Goal: Register for event/course

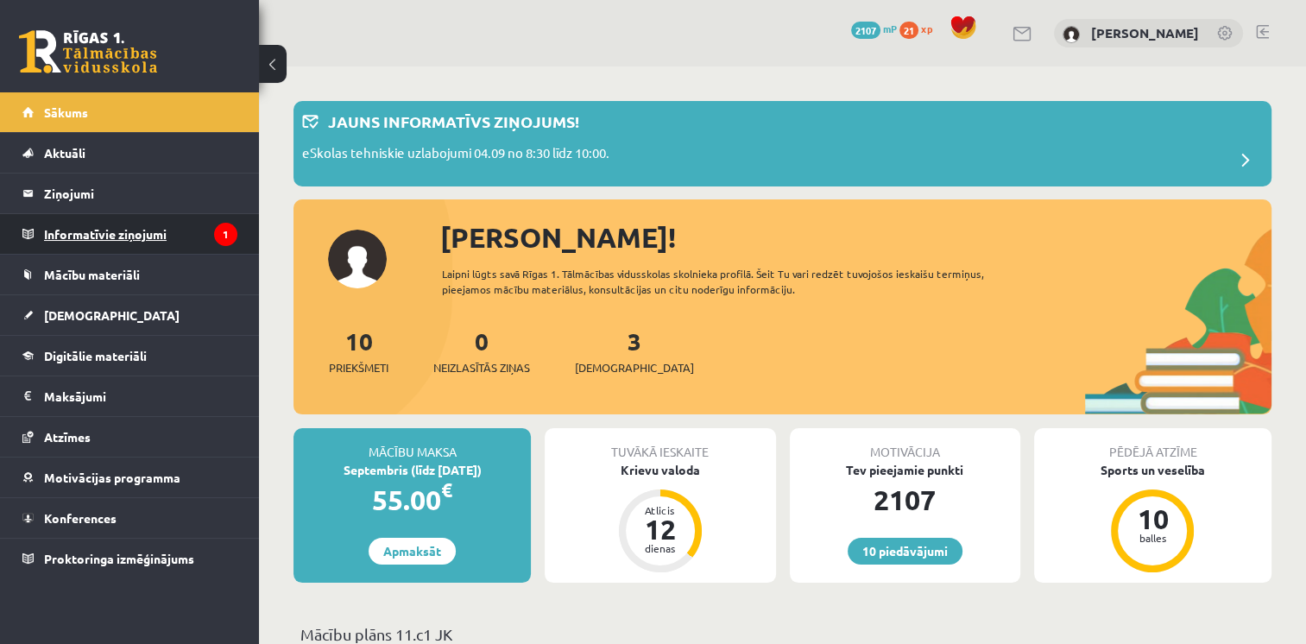
click at [102, 240] on legend "Informatīvie ziņojumi 1" at bounding box center [140, 234] width 193 height 40
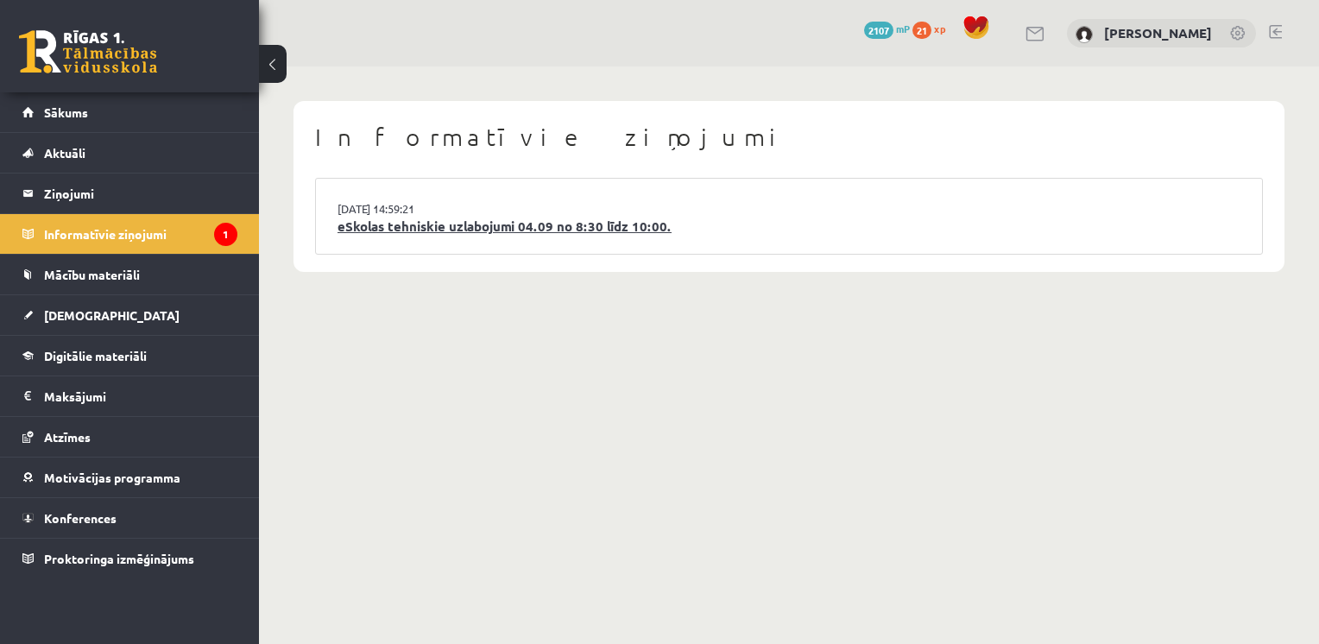
click at [456, 229] on link "eSkolas tehniskie uzlabojumi 04.09 no 8:30 līdz 10:00." at bounding box center [788, 227] width 903 height 20
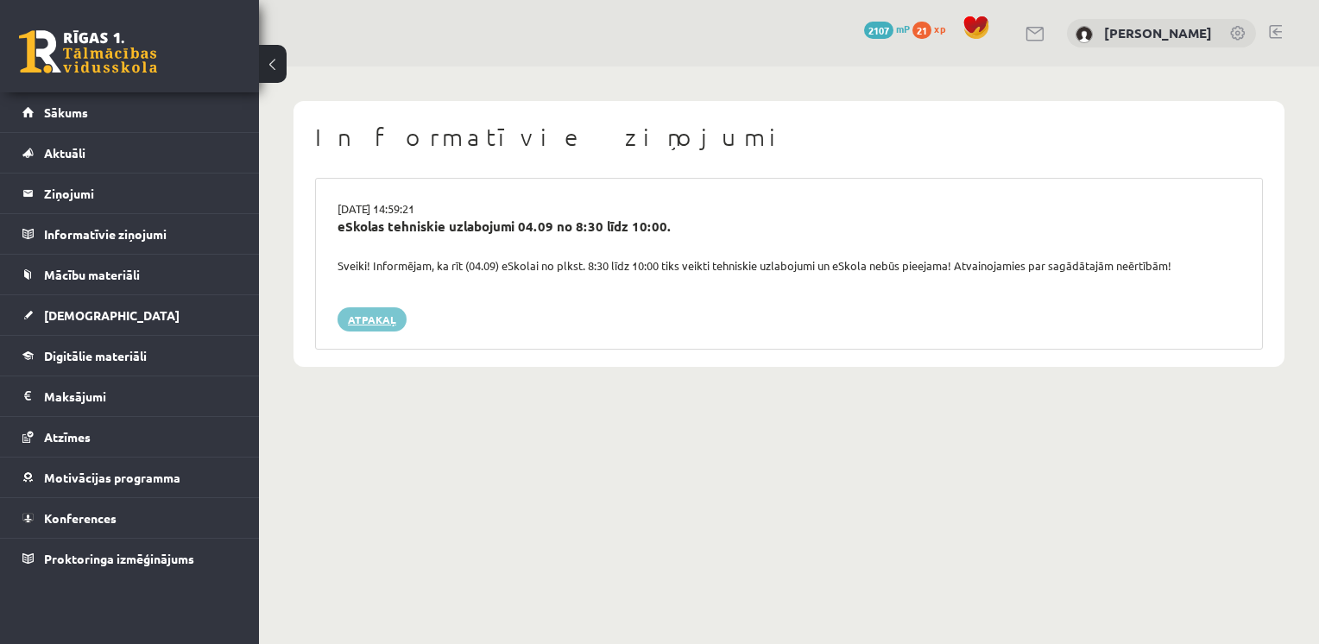
click at [375, 327] on link "Atpakaļ" at bounding box center [371, 319] width 69 height 24
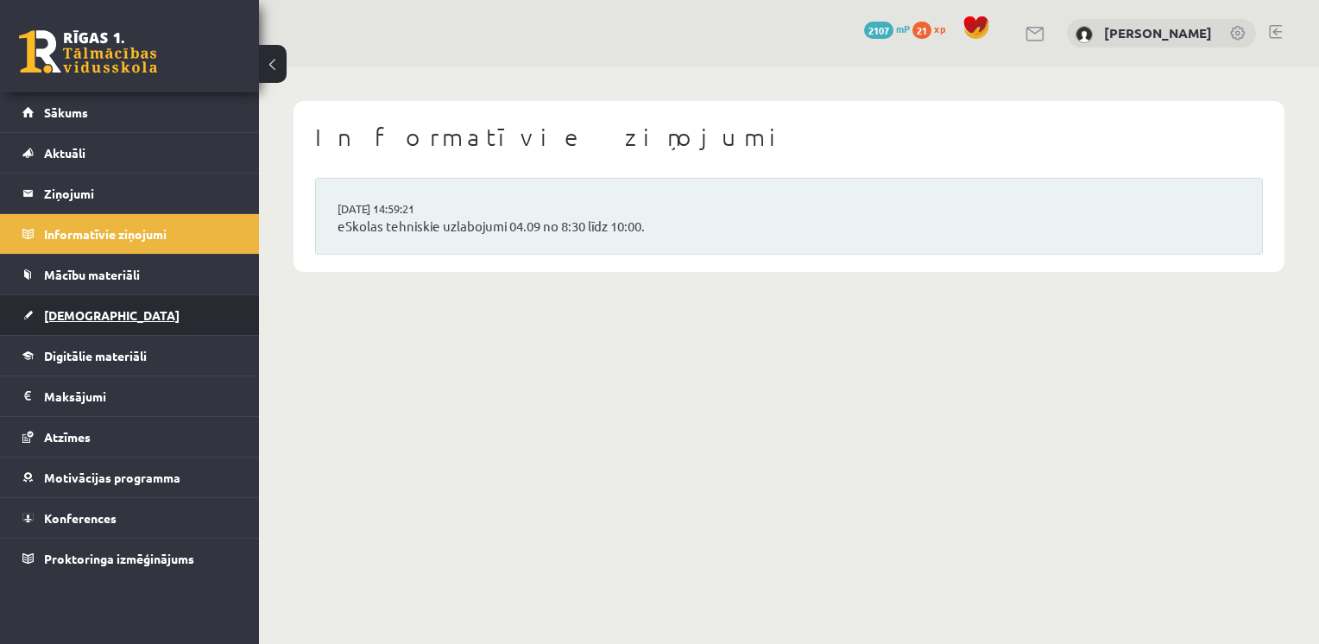
click at [70, 309] on span "[DEMOGRAPHIC_DATA]" at bounding box center [111, 315] width 135 height 16
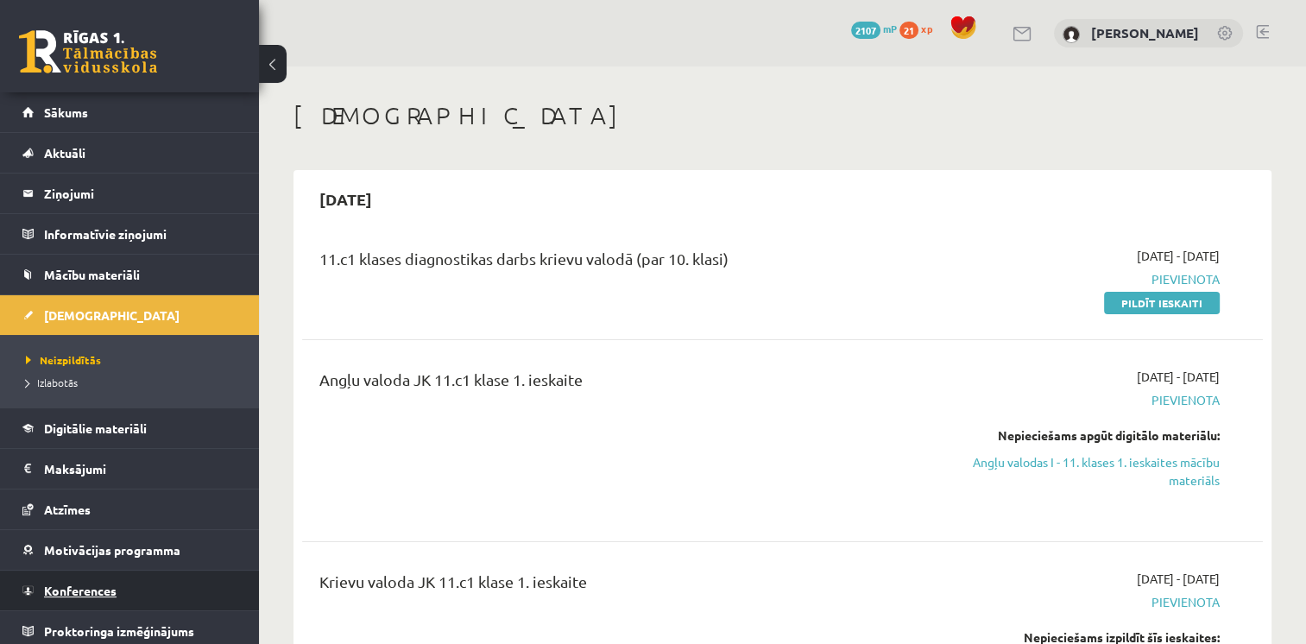
click at [66, 573] on link "Konferences" at bounding box center [129, 590] width 215 height 40
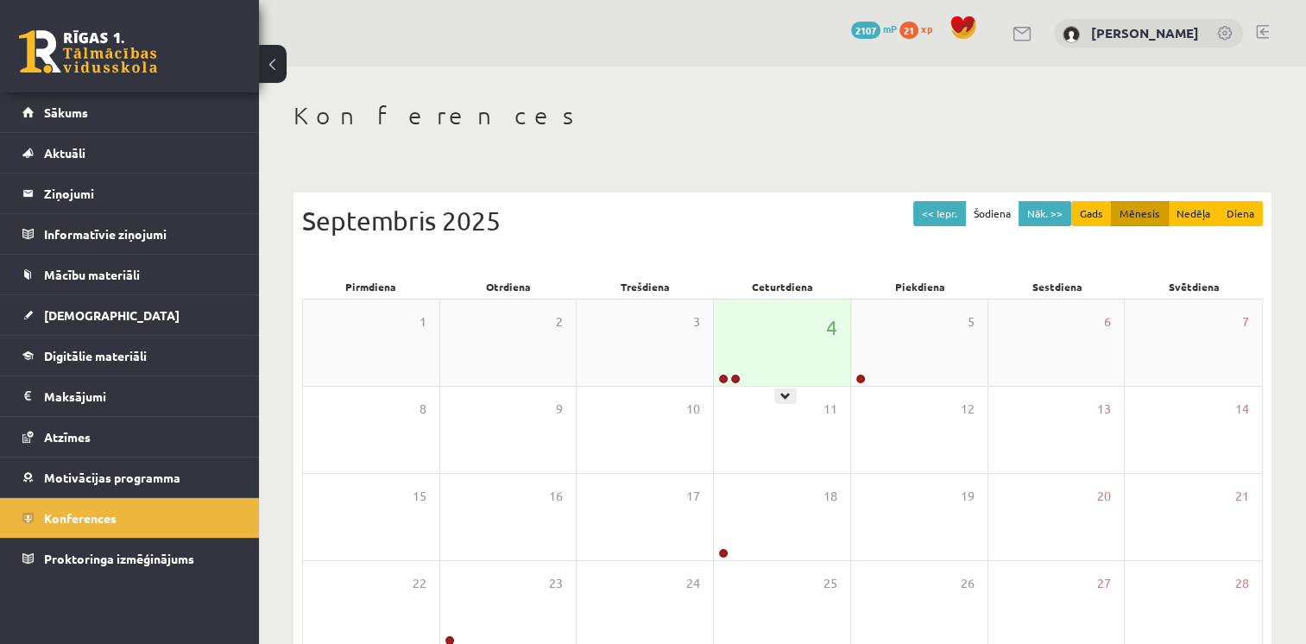
click at [828, 354] on div "4" at bounding box center [782, 342] width 136 height 86
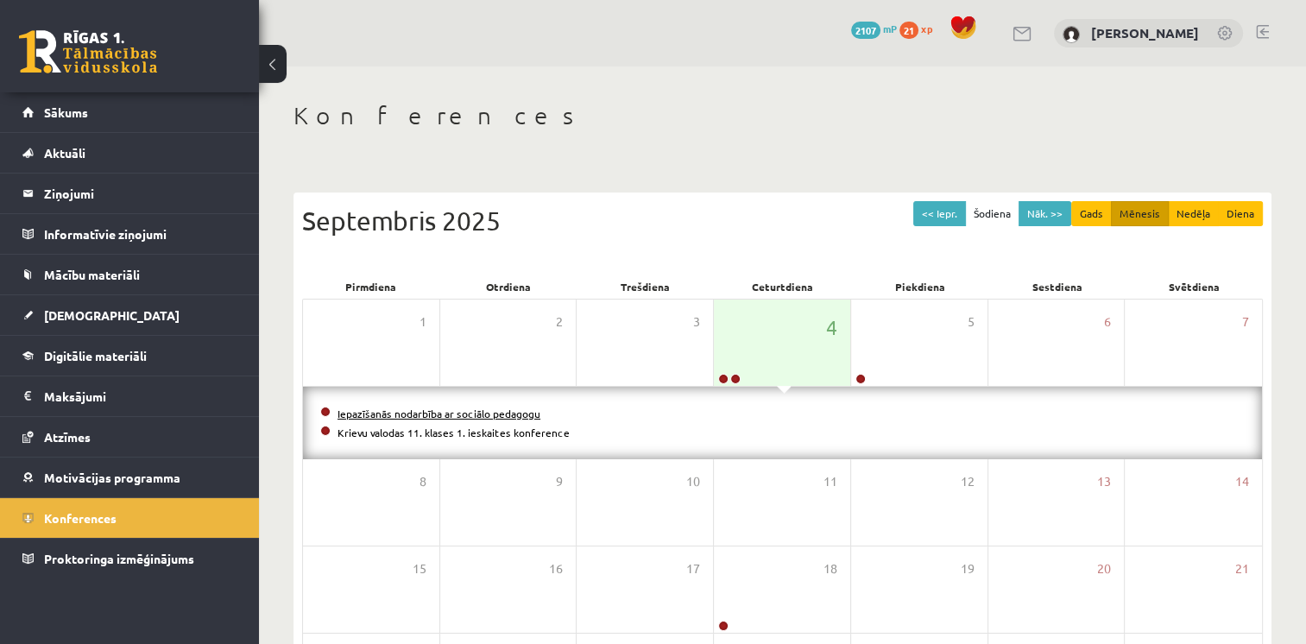
click at [406, 408] on link "Iepazīšanās nodarbība ar sociālo pedagogu" at bounding box center [438, 413] width 203 height 14
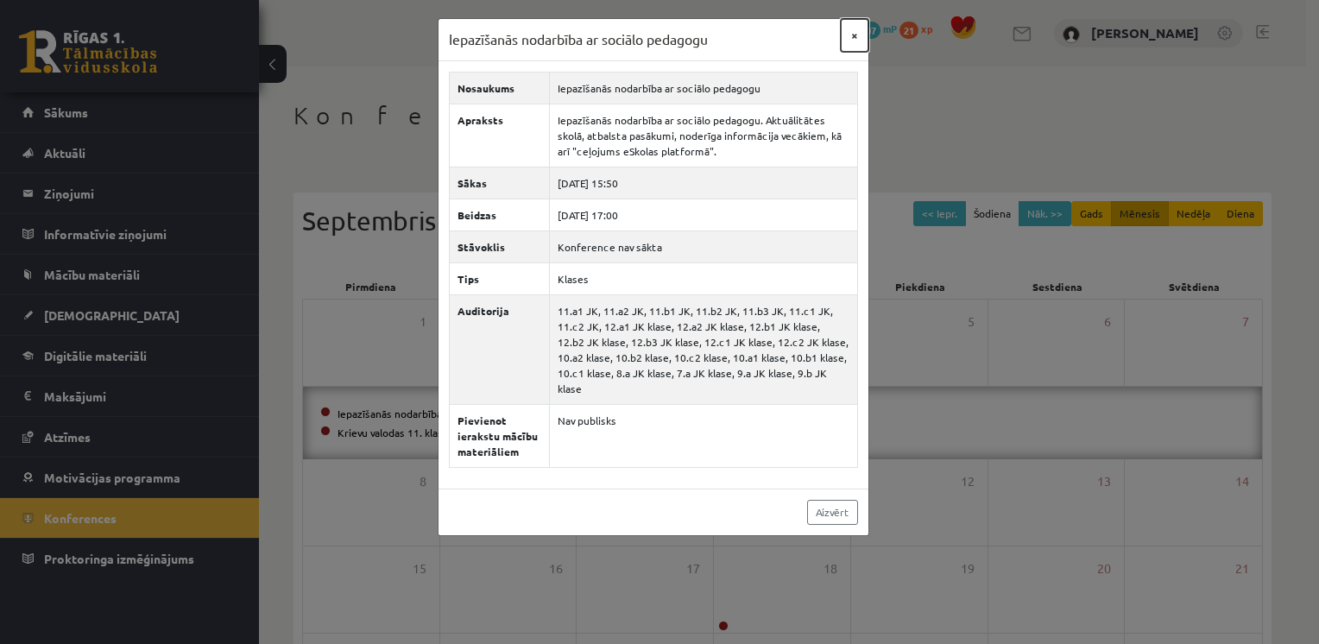
click at [850, 42] on button "×" at bounding box center [855, 35] width 28 height 33
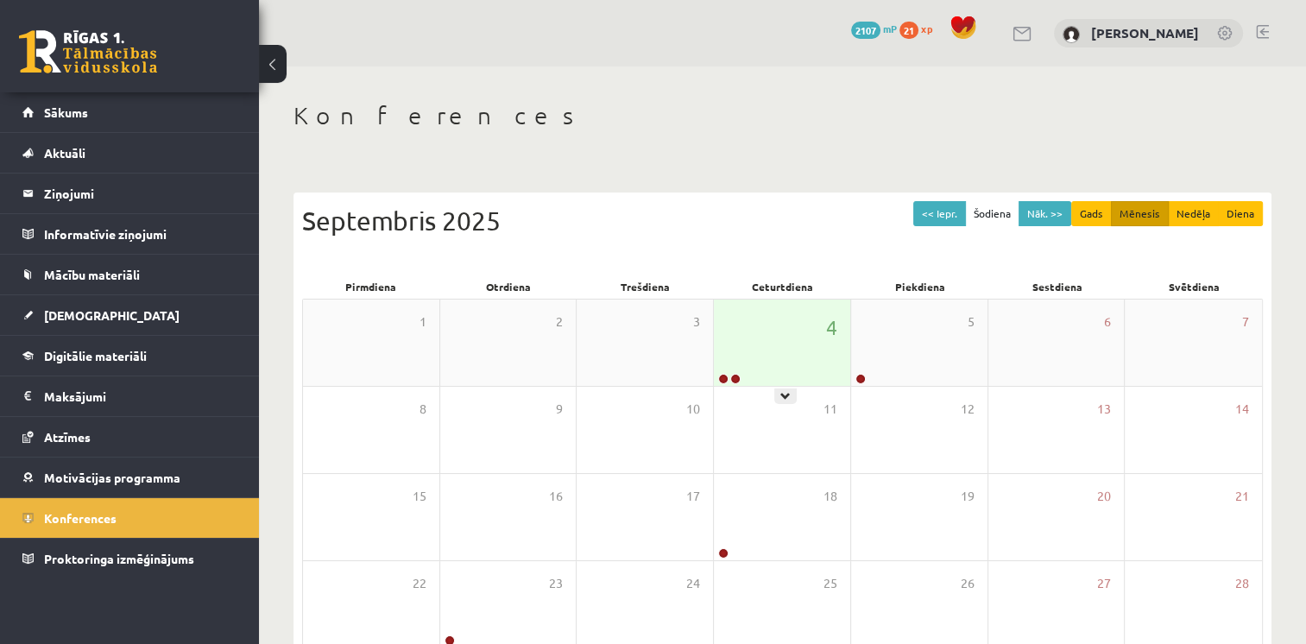
click at [786, 371] on div "4" at bounding box center [782, 342] width 136 height 86
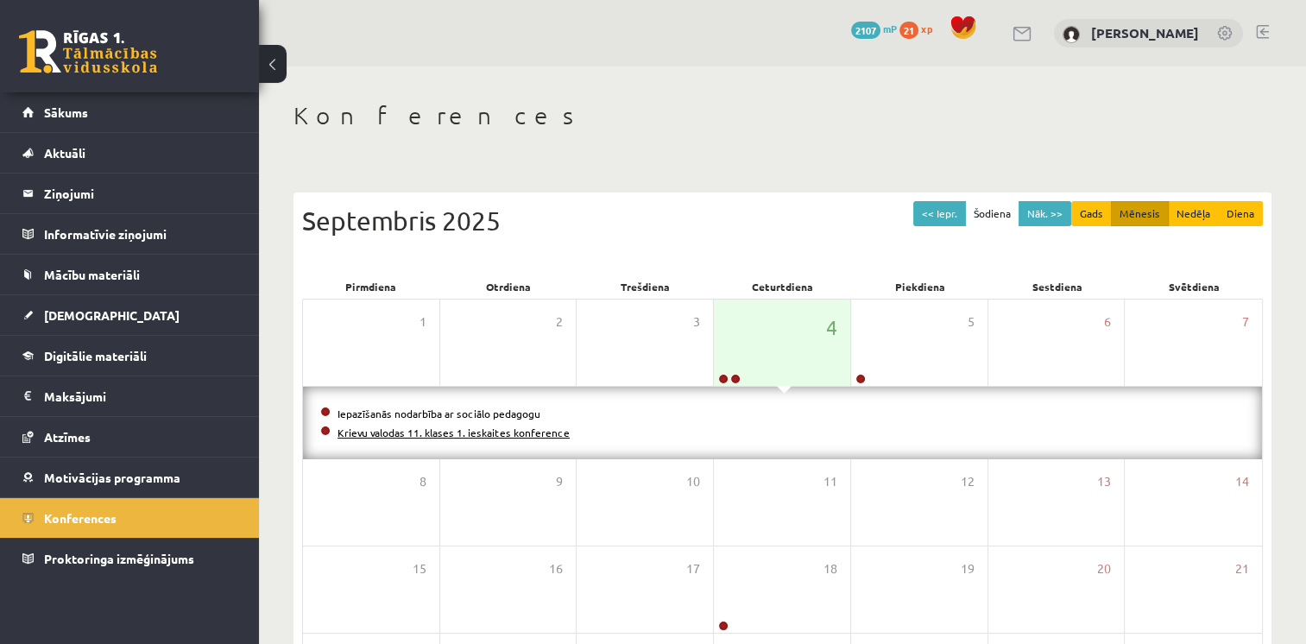
click at [478, 425] on link "Krievu valodas 11. klases 1. ieskaites konference" at bounding box center [453, 432] width 232 height 14
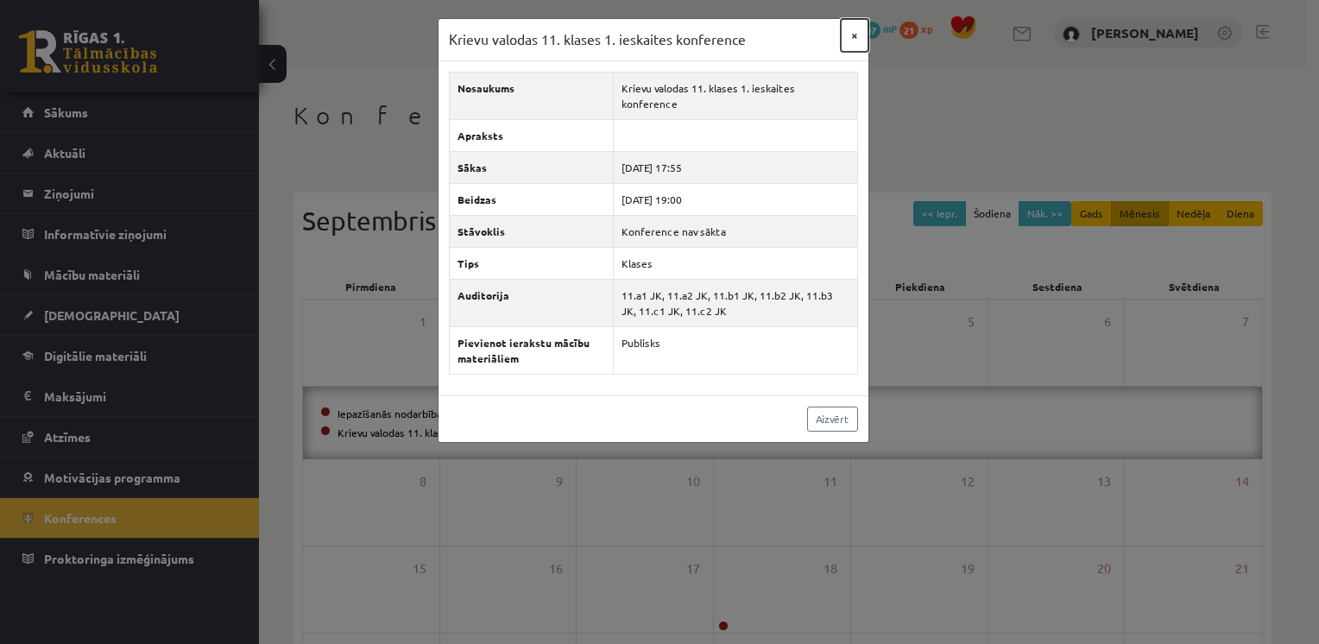
click at [854, 31] on button "×" at bounding box center [855, 35] width 28 height 33
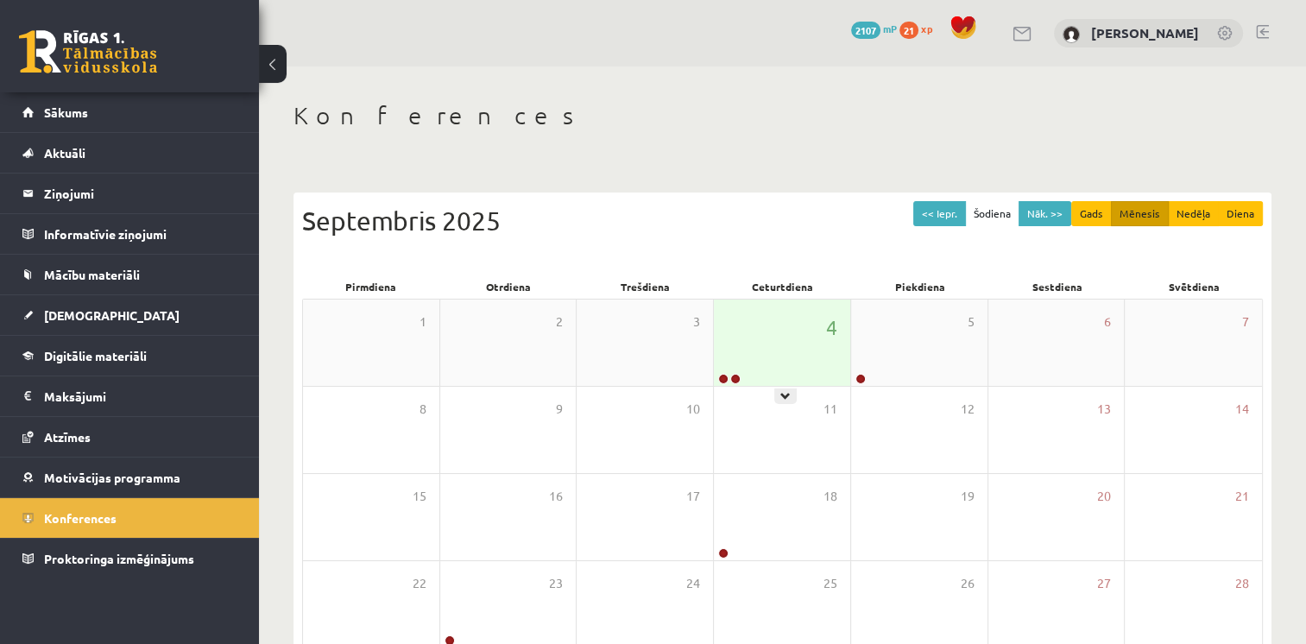
click at [767, 361] on div "4" at bounding box center [782, 342] width 136 height 86
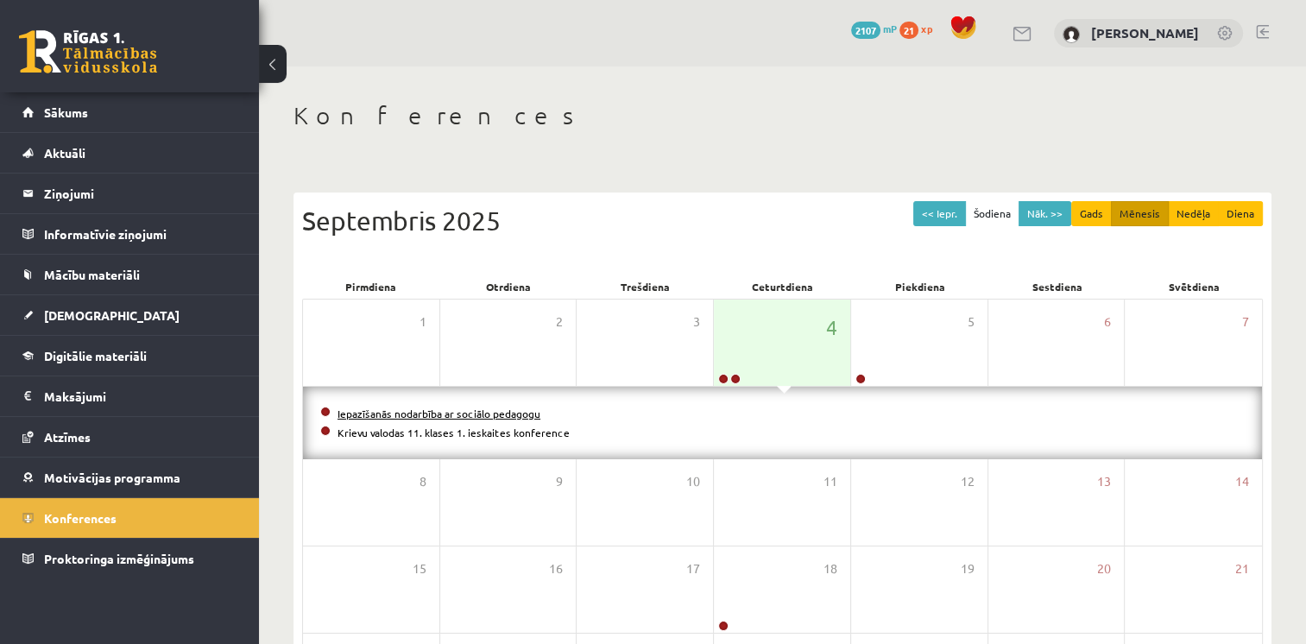
click at [477, 411] on link "Iepazīšanās nodarbība ar sociālo pedagogu" at bounding box center [438, 413] width 203 height 14
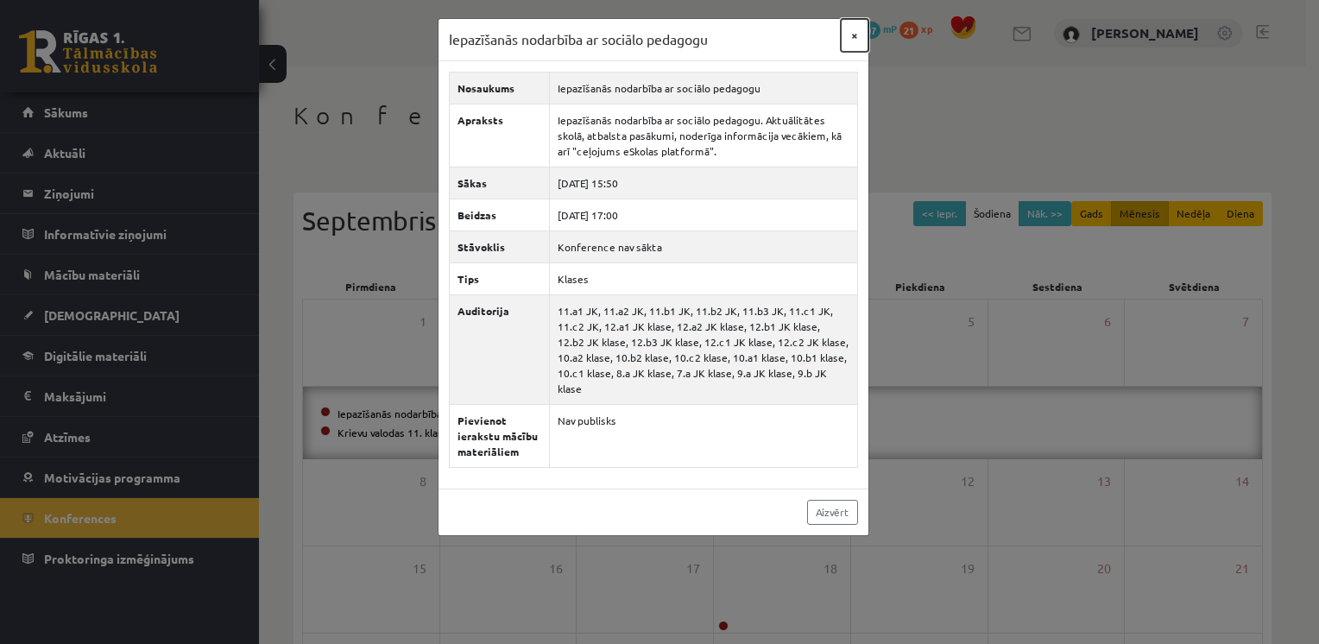
click at [857, 35] on button "×" at bounding box center [855, 35] width 28 height 33
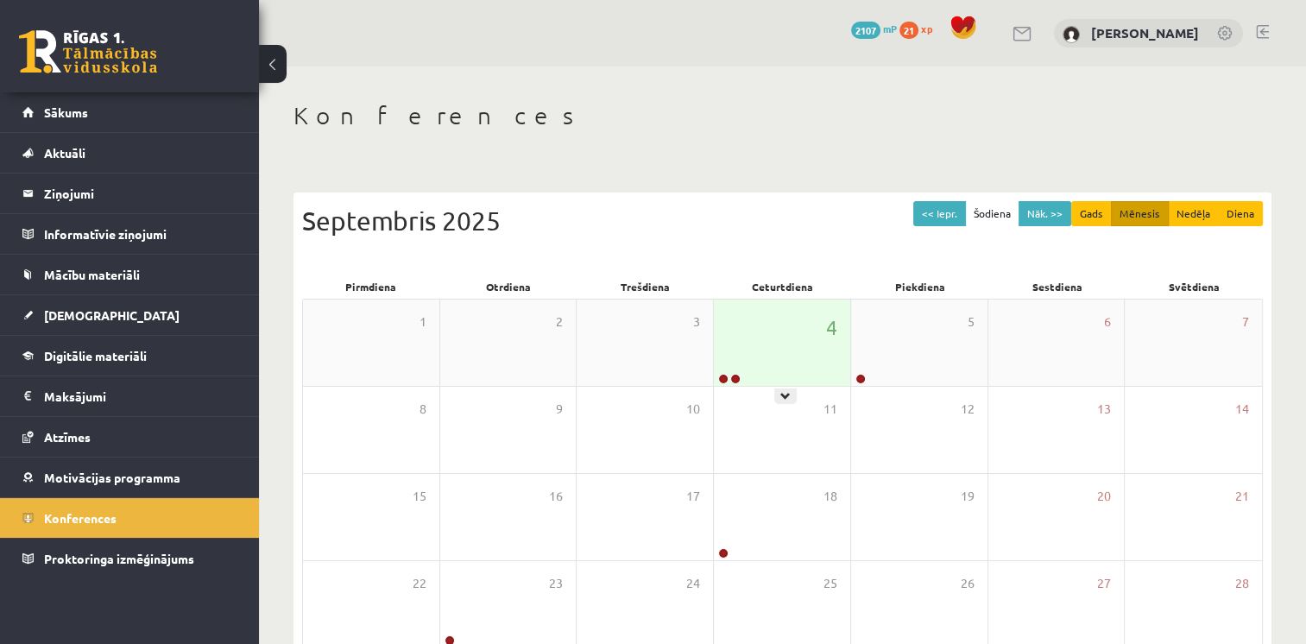
click at [746, 357] on div "4" at bounding box center [782, 342] width 136 height 86
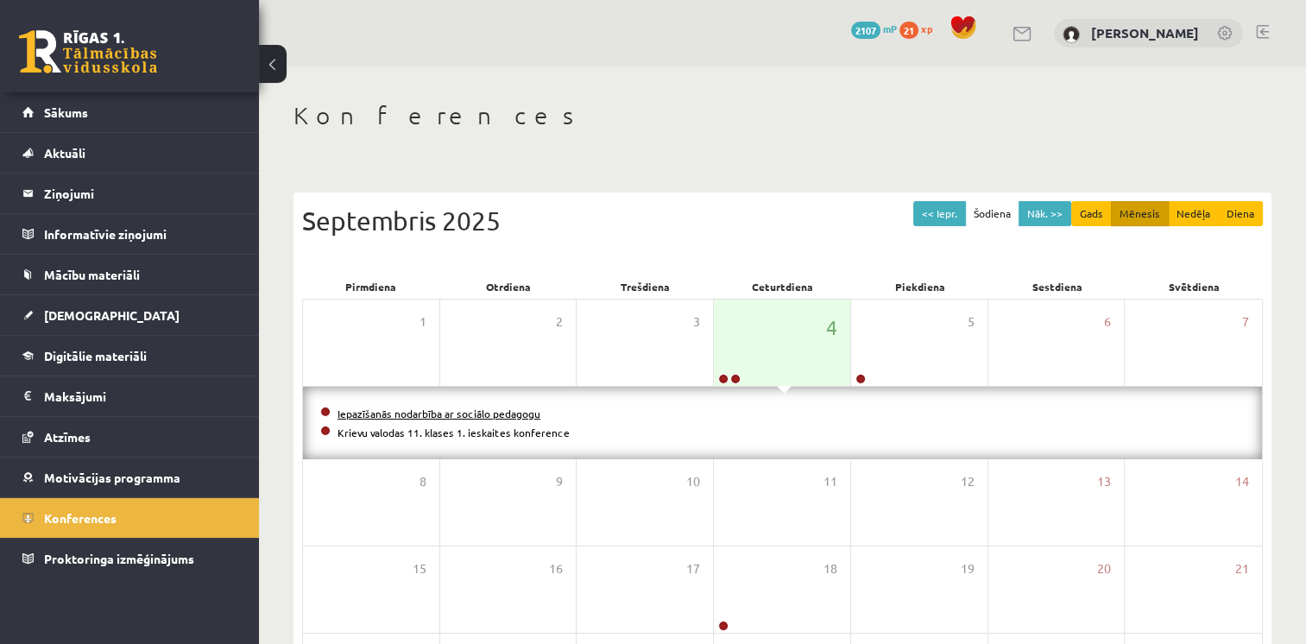
click at [445, 416] on link "Iepazīšanās nodarbība ar sociālo pedagogu" at bounding box center [438, 413] width 203 height 14
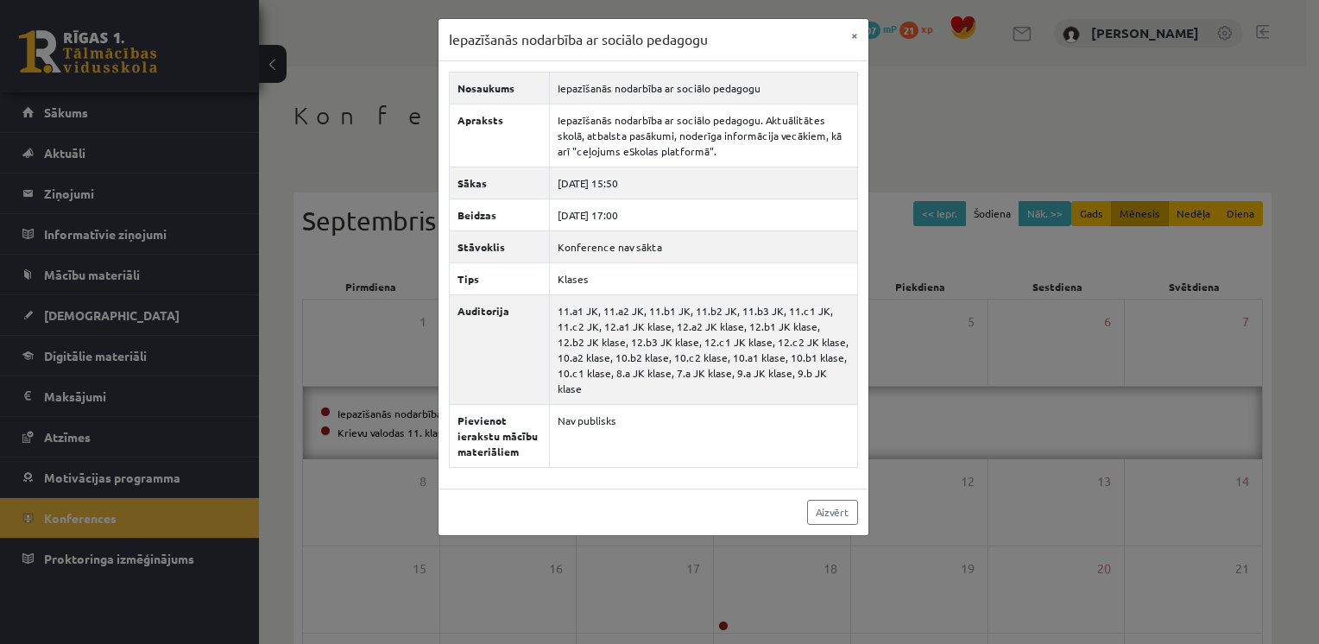
click at [911, 112] on div "Iepazīšanās nodarbība ar sociālo pedagogu × Nosaukums Iepazīšanās nodarbība ar …" at bounding box center [659, 322] width 1319 height 644
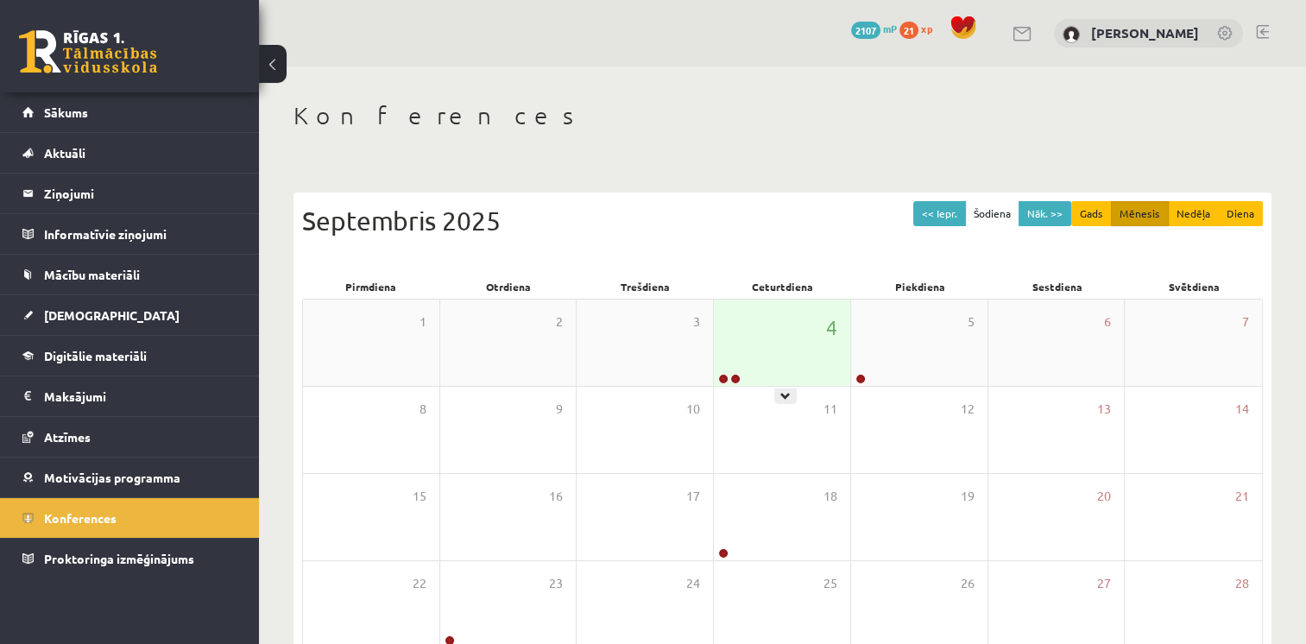
click at [726, 333] on div "4" at bounding box center [782, 342] width 136 height 86
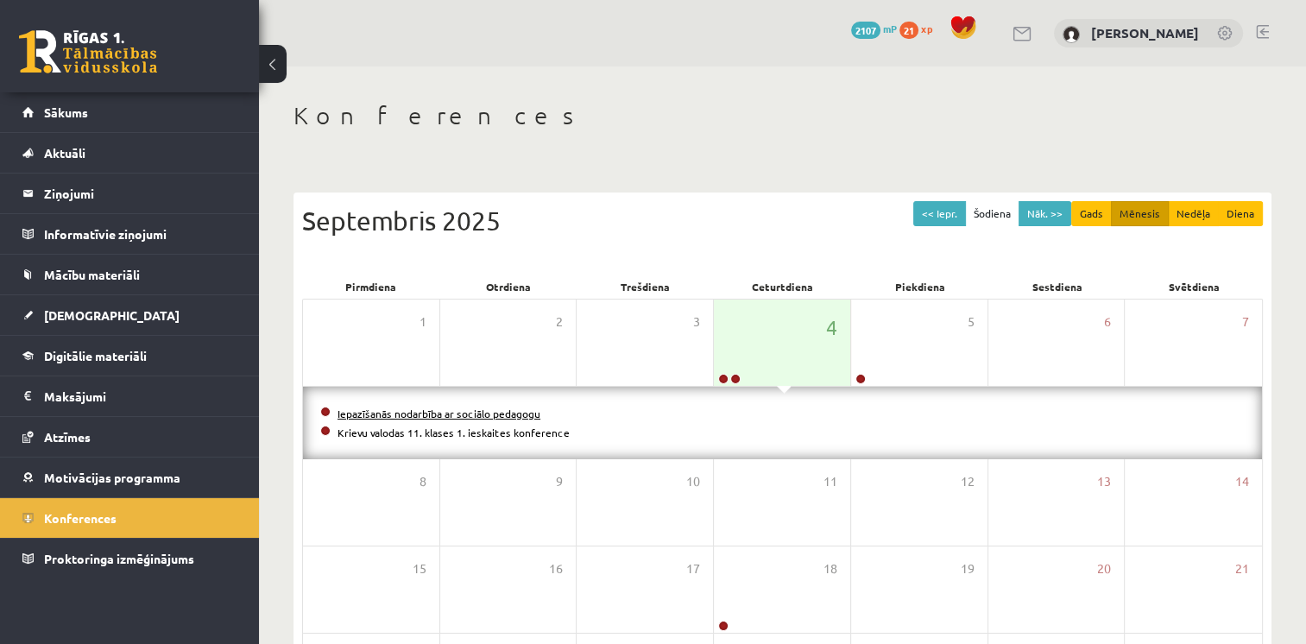
click at [507, 412] on link "Iepazīšanās nodarbība ar sociālo pedagogu" at bounding box center [438, 413] width 203 height 14
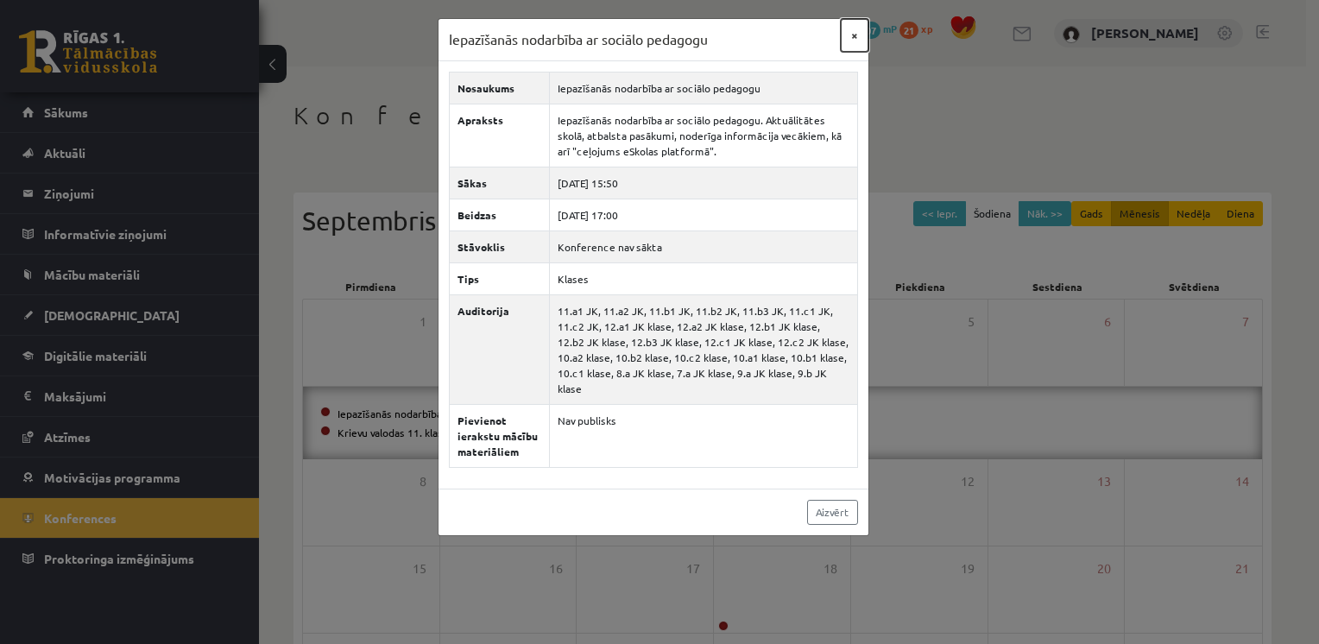
click at [847, 40] on button "×" at bounding box center [855, 35] width 28 height 33
